Goal: Find specific page/section: Find specific page/section

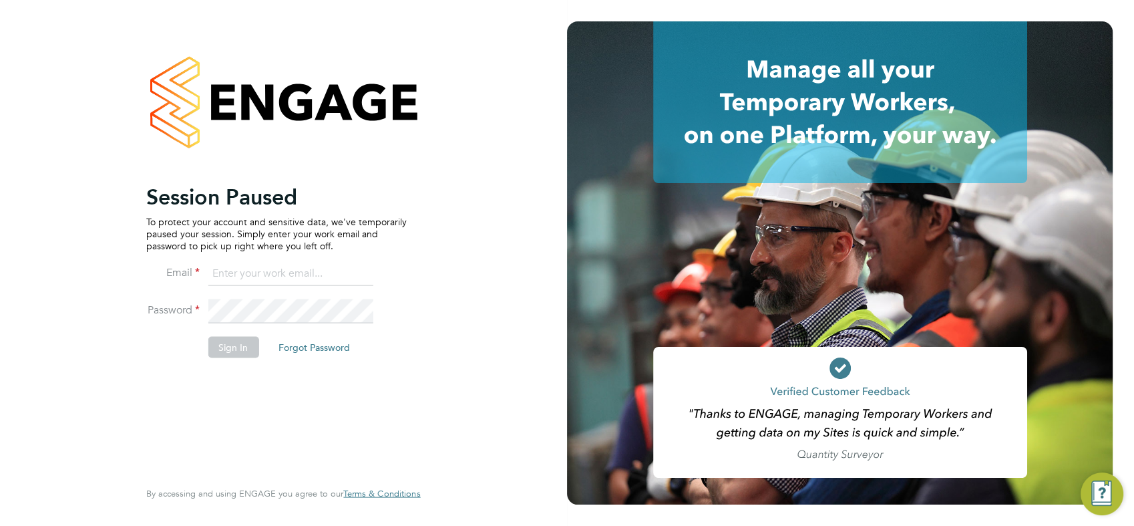
type input "chay.lee.wo@countrysidepartnerships.com"
click at [222, 349] on button "Sign In" at bounding box center [233, 346] width 51 height 21
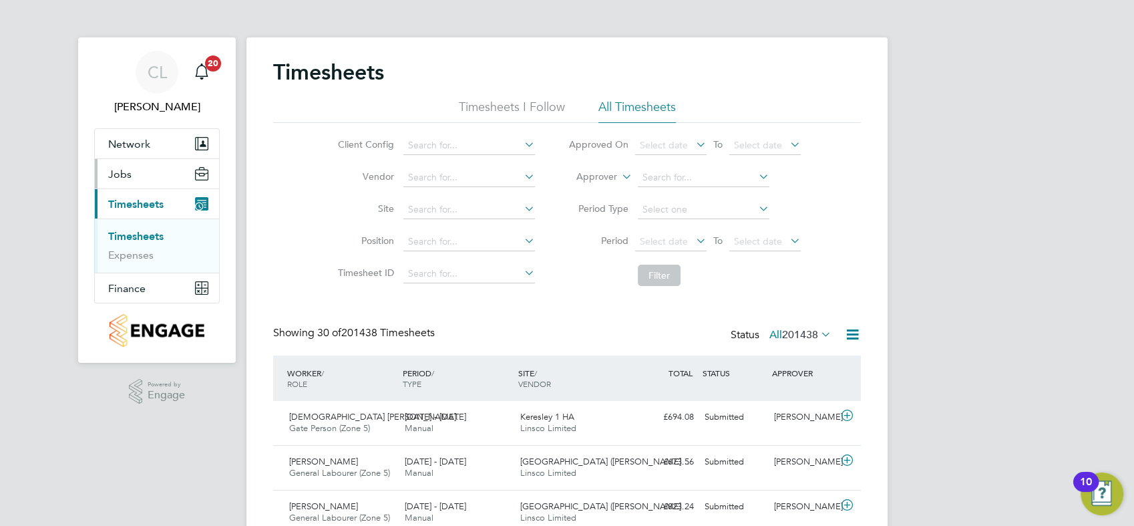
click at [120, 172] on span "Jobs" at bounding box center [119, 174] width 23 height 13
click at [144, 221] on link "Placements" at bounding box center [135, 224] width 55 height 13
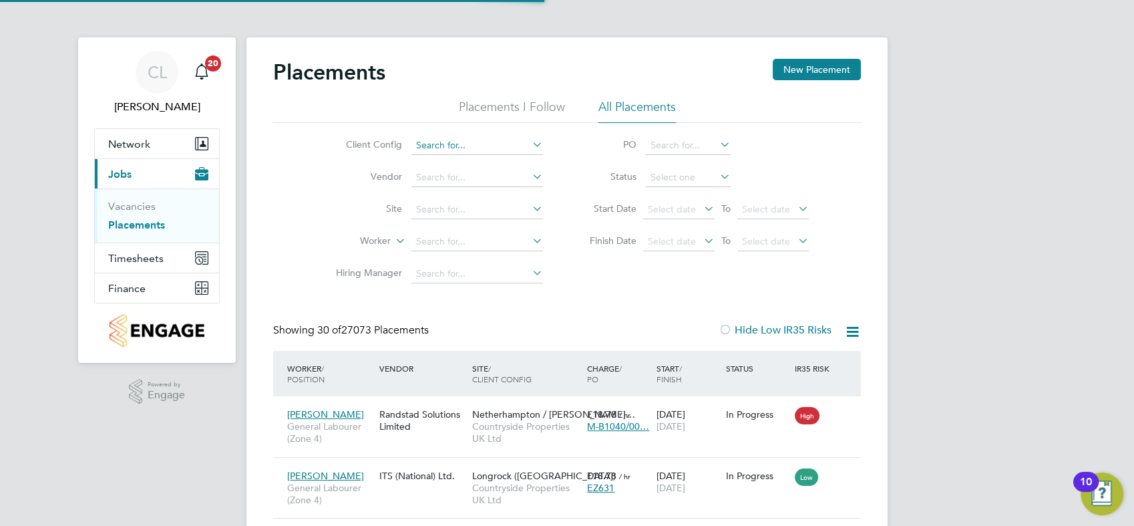
click at [474, 143] on input at bounding box center [477, 145] width 132 height 19
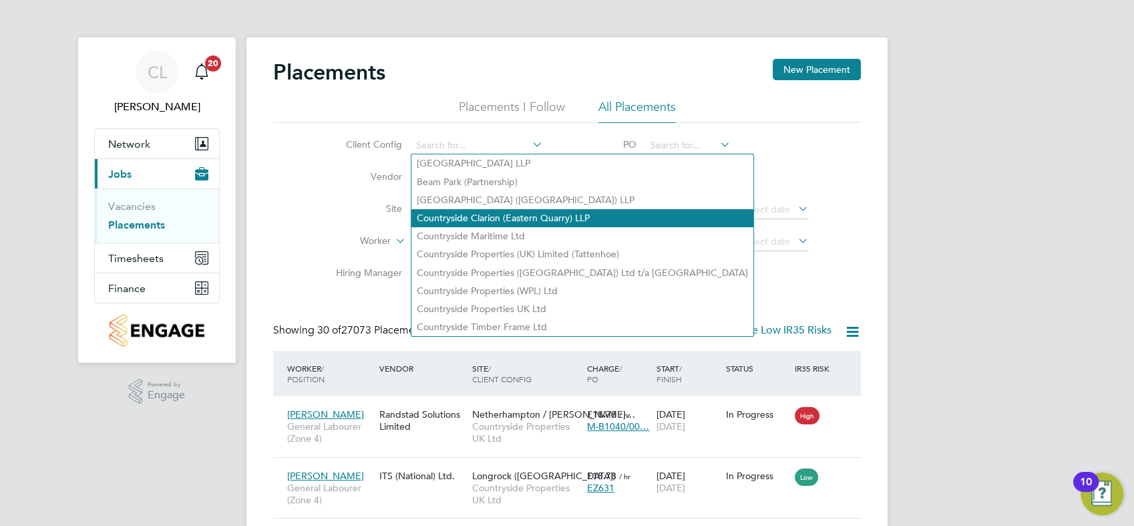
click at [496, 214] on li "Countryside Clarion (Eastern Quarry) LLP" at bounding box center [582, 218] width 342 height 18
type input "Countryside Clarion (Eastern Quarry) LLP"
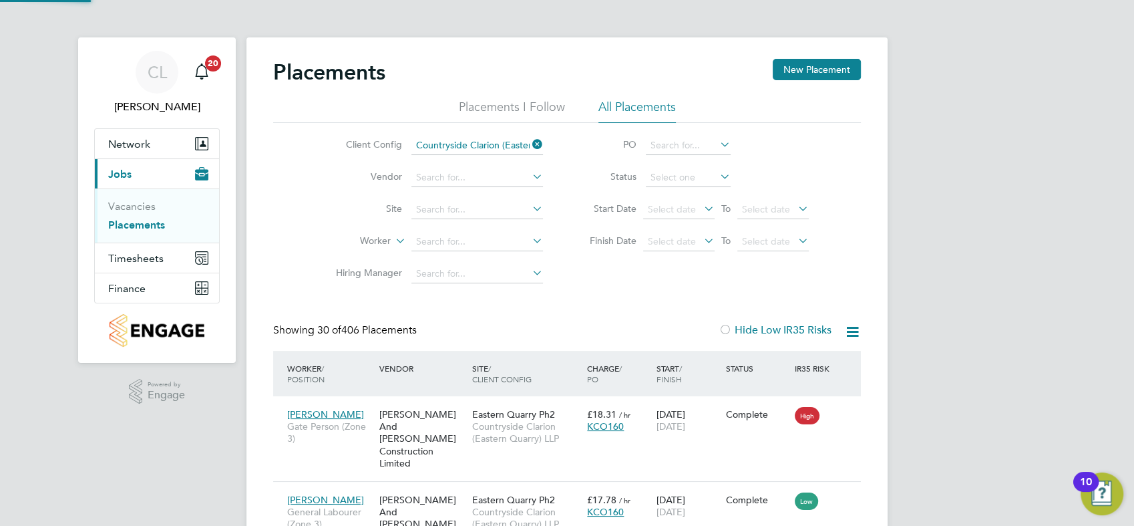
drag, startPoint x: 542, startPoint y: 146, endPoint x: 504, endPoint y: 145, distance: 38.7
click at [530, 145] on icon at bounding box center [530, 144] width 0 height 19
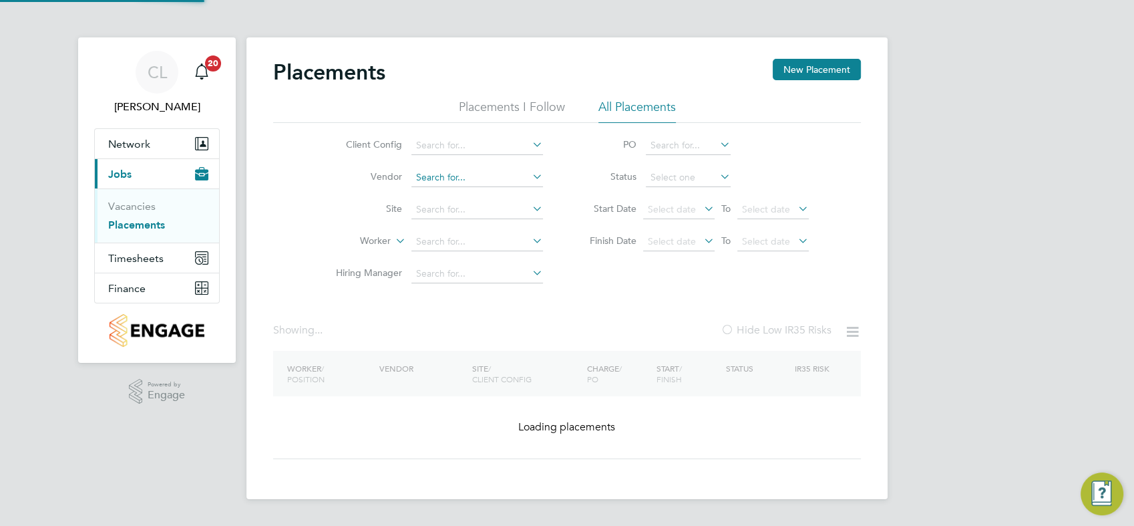
click at [468, 144] on input at bounding box center [477, 145] width 132 height 19
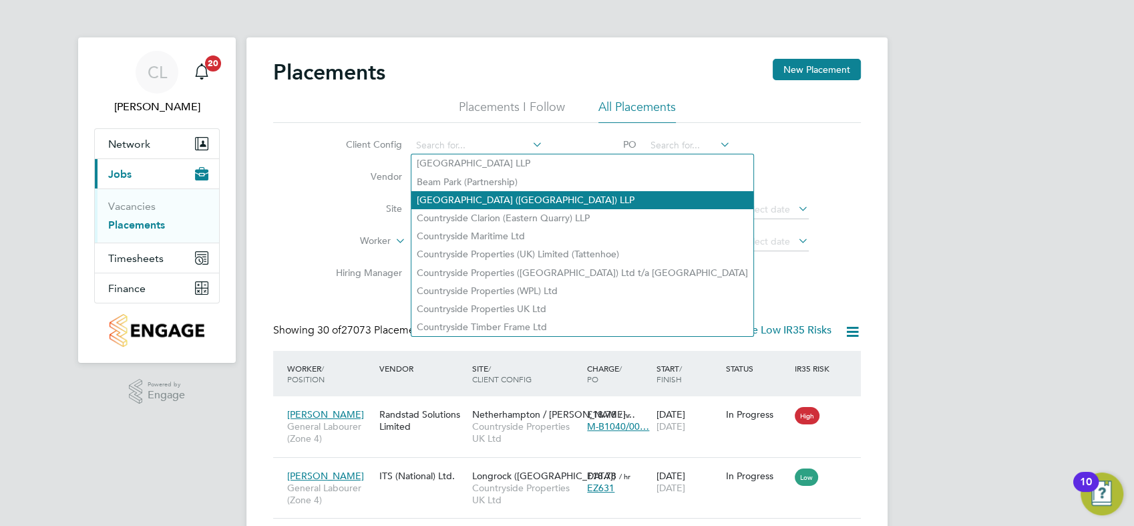
click at [510, 200] on li "[GEOGRAPHIC_DATA] ([GEOGRAPHIC_DATA]) LLP" at bounding box center [582, 200] width 342 height 18
type input "[GEOGRAPHIC_DATA] ([GEOGRAPHIC_DATA]) LLP"
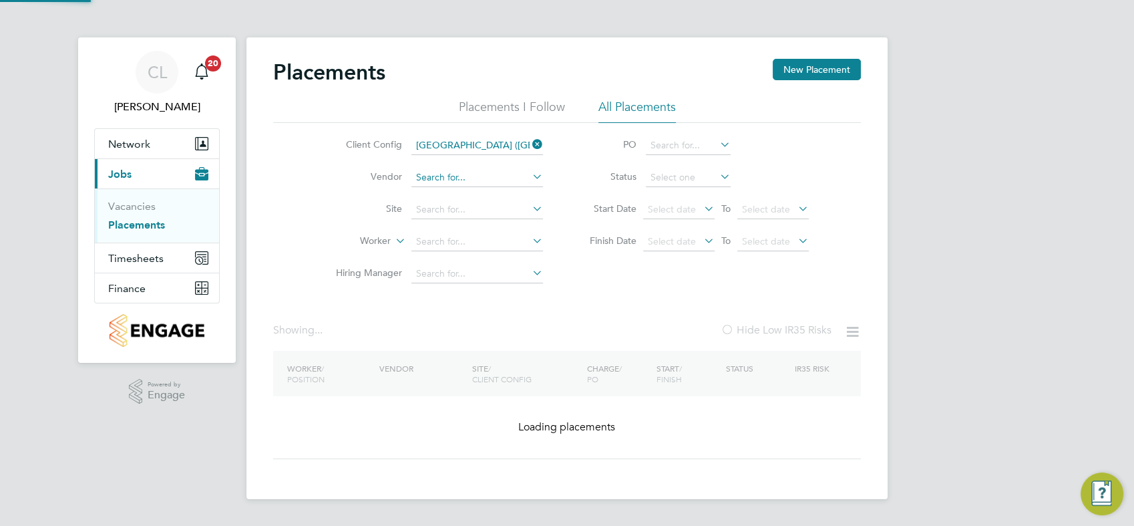
click at [470, 177] on input at bounding box center [477, 177] width 132 height 19
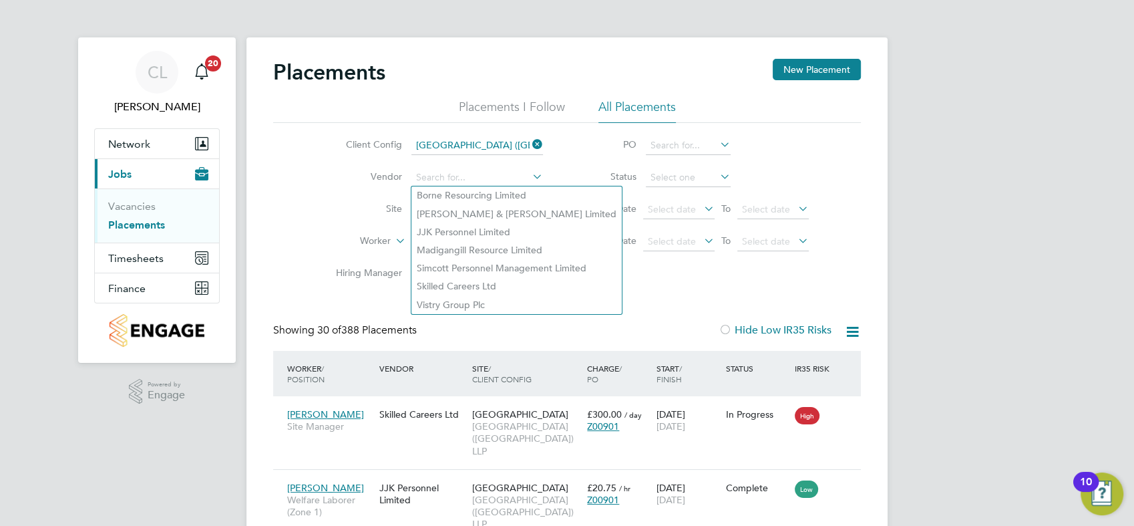
click at [344, 218] on li "Site" at bounding box center [434, 210] width 251 height 32
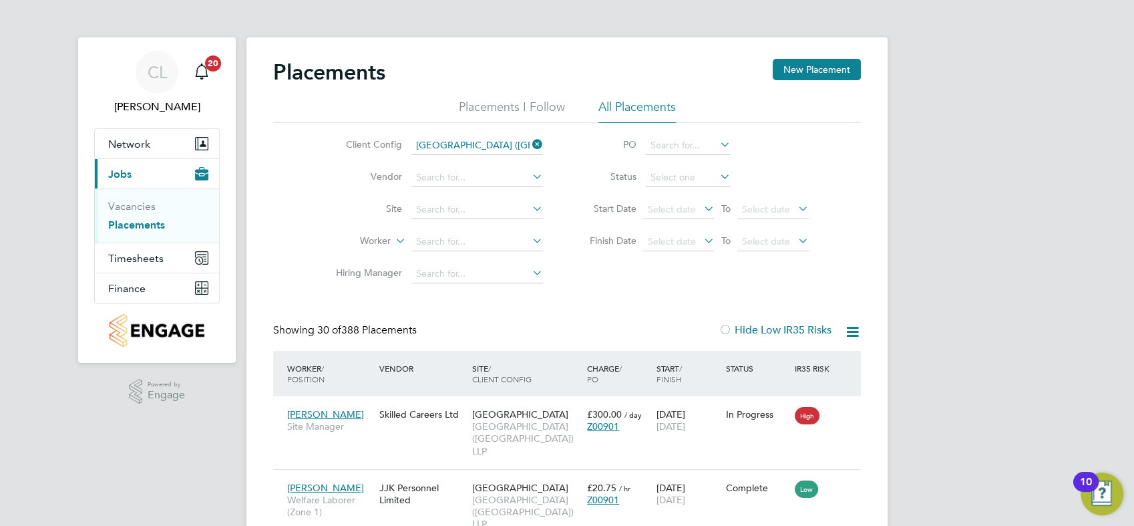
click at [717, 176] on icon at bounding box center [717, 176] width 0 height 19
click at [717, 170] on icon at bounding box center [717, 176] width 0 height 19
click at [689, 172] on input at bounding box center [688, 177] width 85 height 19
click at [688, 198] on li "Active" at bounding box center [688, 194] width 85 height 17
type input "Active"
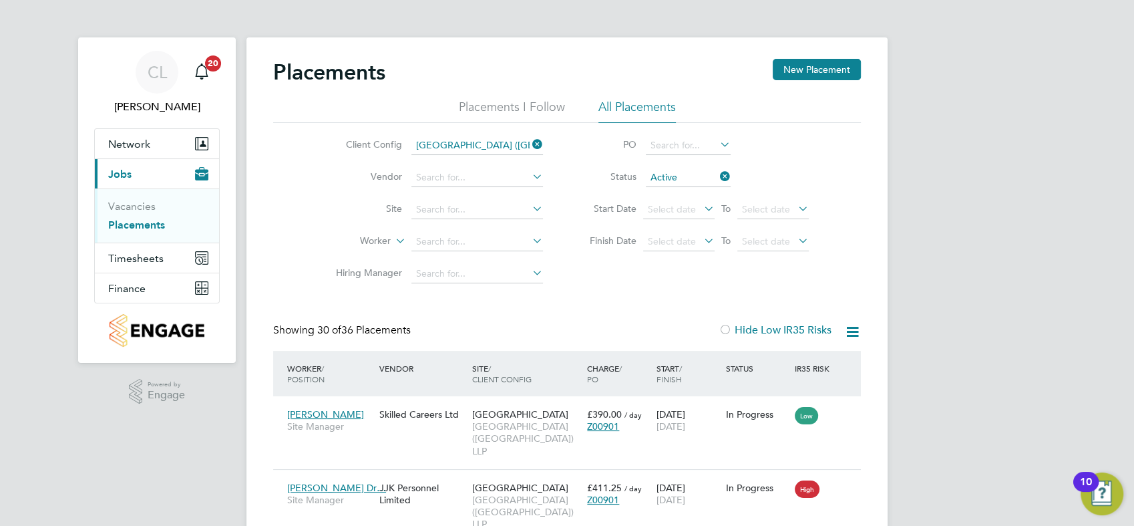
click at [530, 205] on icon at bounding box center [530, 208] width 0 height 19
drag, startPoint x: 661, startPoint y: 294, endPoint x: 624, endPoint y: 322, distance: 46.8
